Goal: Navigation & Orientation: Find specific page/section

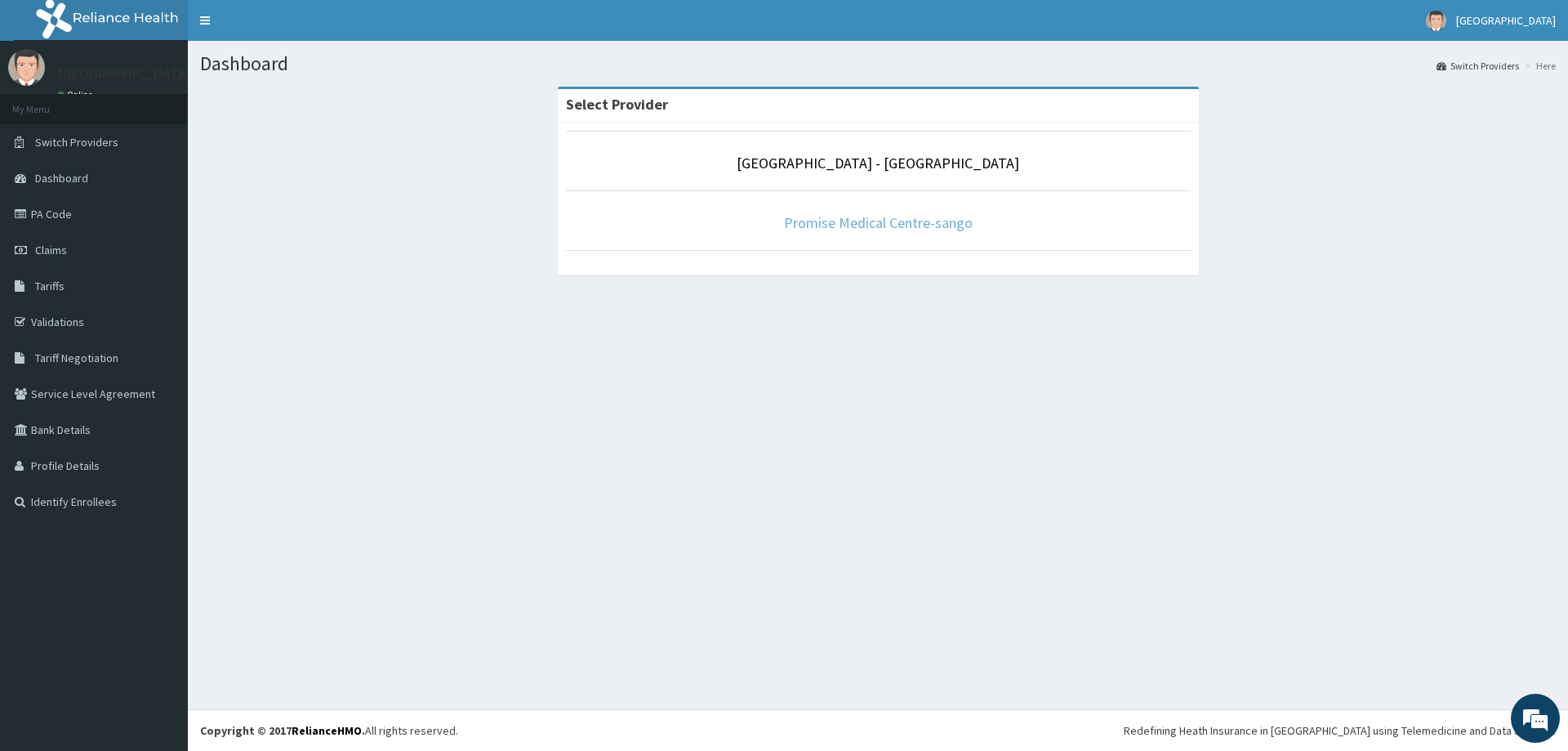
click at [880, 215] on link "Promise Medical Centre-sango" at bounding box center [878, 222] width 189 height 19
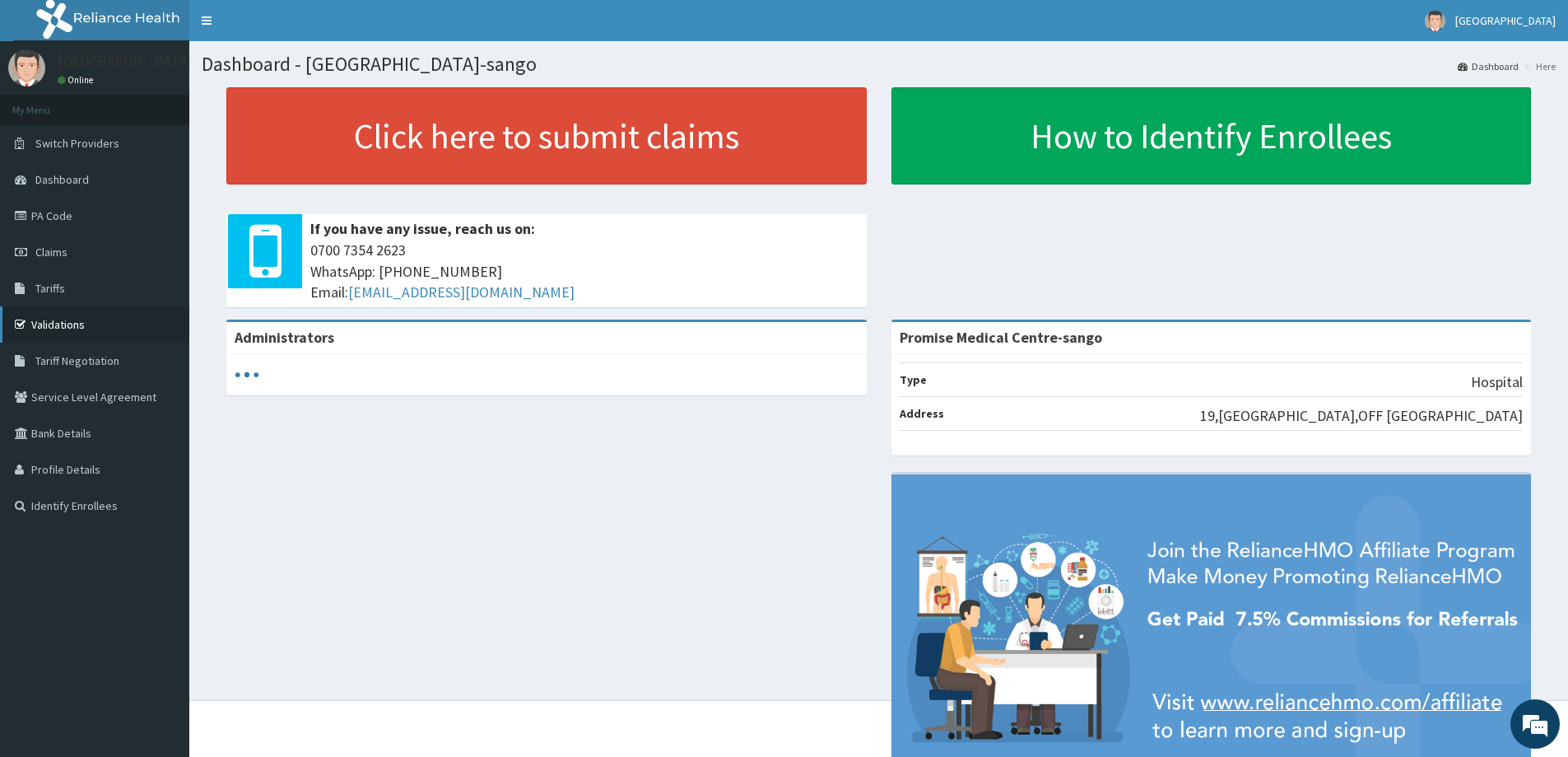
click at [57, 326] on link "Validations" at bounding box center [95, 325] width 189 height 37
